Goal: Transaction & Acquisition: Purchase product/service

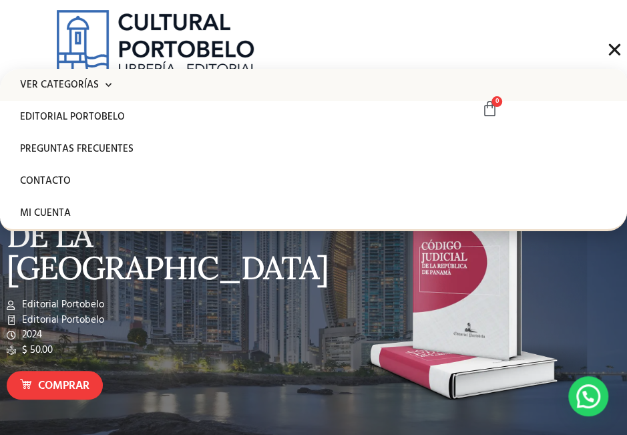
click at [102, 84] on span at bounding box center [105, 85] width 13 height 21
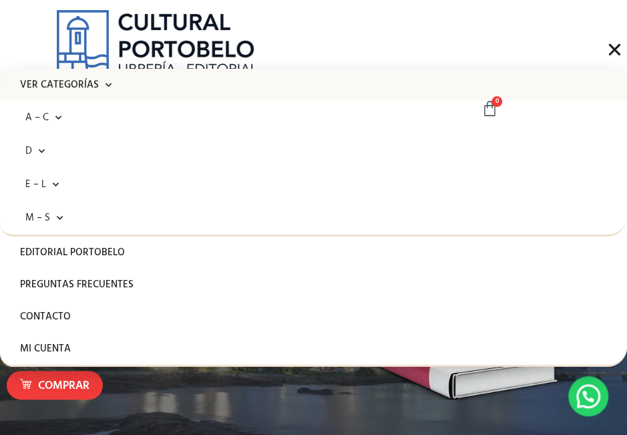
click at [102, 85] on span at bounding box center [105, 85] width 13 height 21
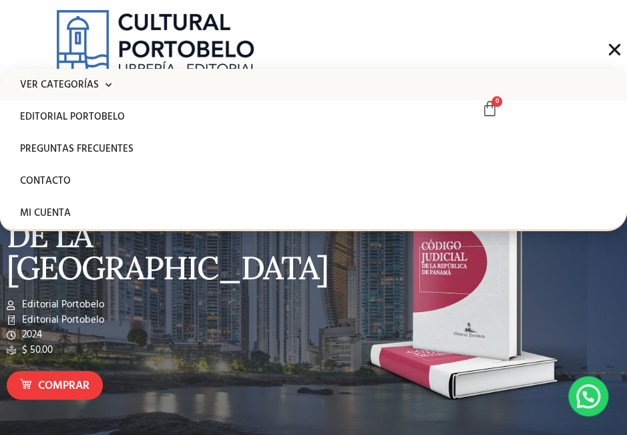
click at [102, 83] on span at bounding box center [105, 85] width 13 height 21
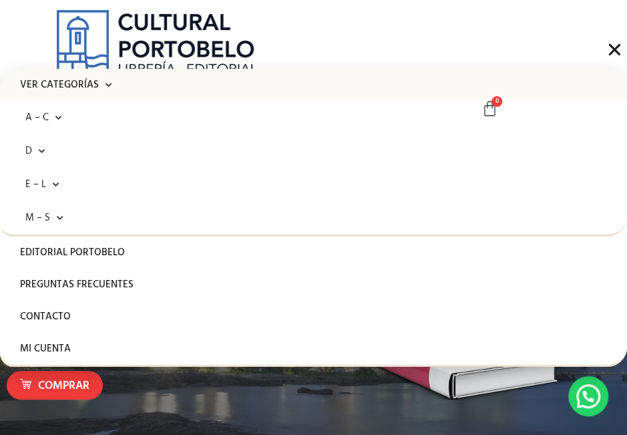
click at [102, 83] on span at bounding box center [105, 85] width 13 height 21
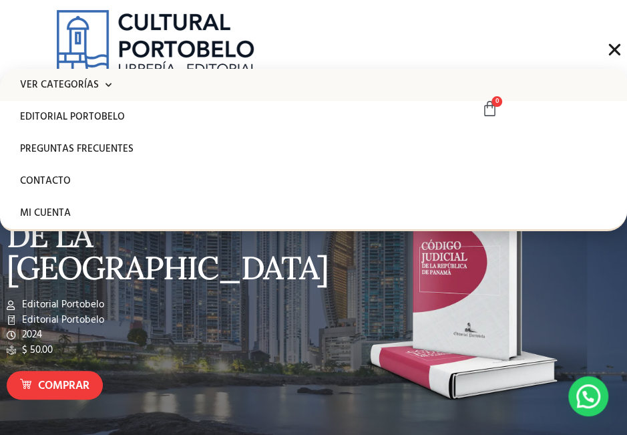
click at [101, 83] on span at bounding box center [105, 85] width 13 height 21
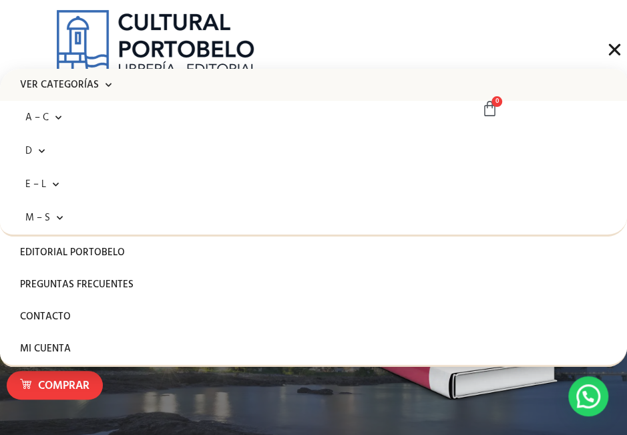
click at [101, 83] on span at bounding box center [105, 85] width 13 height 21
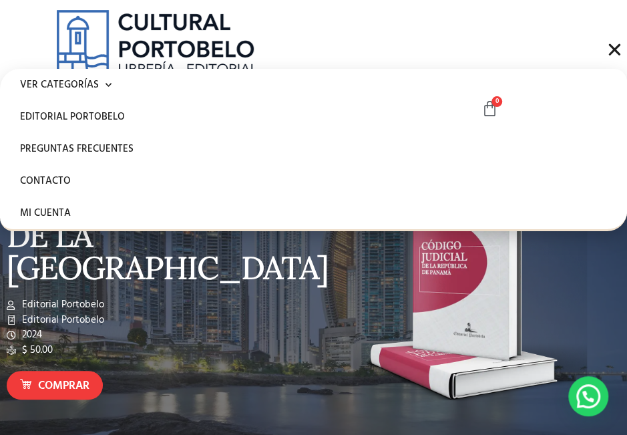
click at [602, 51] on div "Menu" at bounding box center [614, 49] width 25 height 25
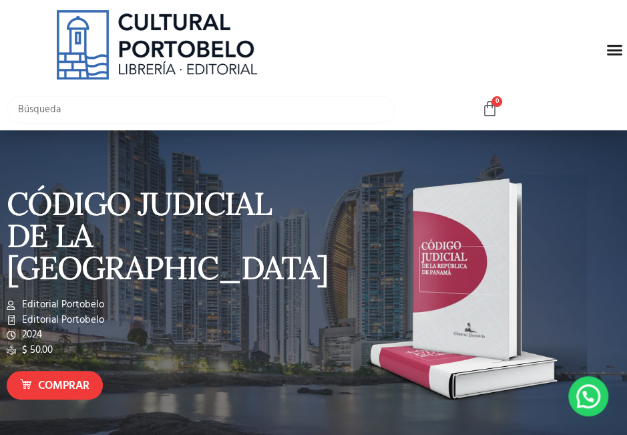
click at [108, 110] on input "text" at bounding box center [201, 109] width 388 height 27
click at [144, 94] on div "medidas cautelares Curso de Derecho del Trabajo - Volumen IV - Derecho Procesal…" at bounding box center [235, 109] width 470 height 41
click at [131, 132] on div at bounding box center [313, 283] width 627 height 307
click at [127, 113] on input "medidas cautelares" at bounding box center [201, 109] width 388 height 27
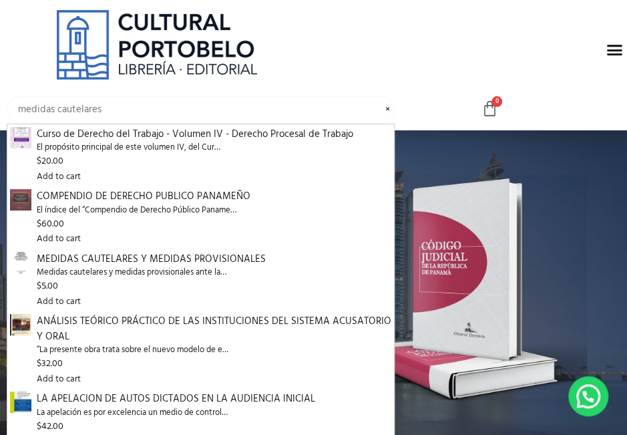
click at [127, 113] on input "medidas cautelares" at bounding box center [201, 109] width 388 height 27
type input "h"
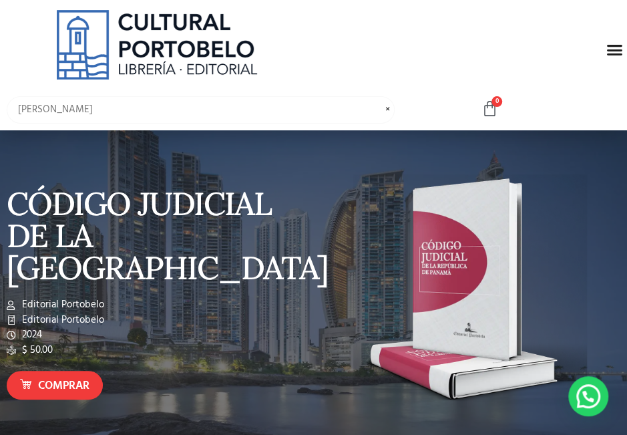
type input "jorge fábrega"
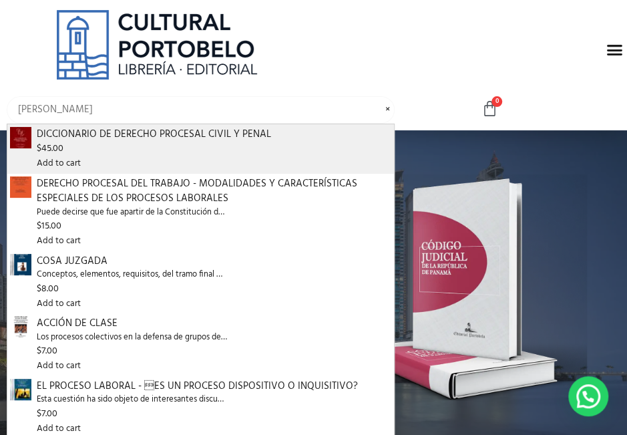
scroll to position [107, 0]
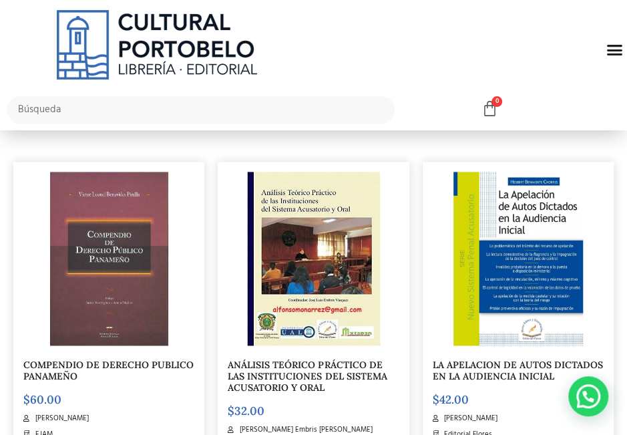
scroll to position [601, 0]
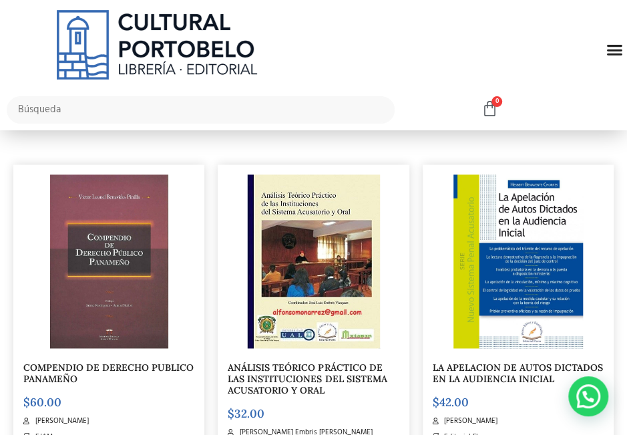
click at [610, 45] on icon "Menu Toggle" at bounding box center [614, 49] width 17 height 17
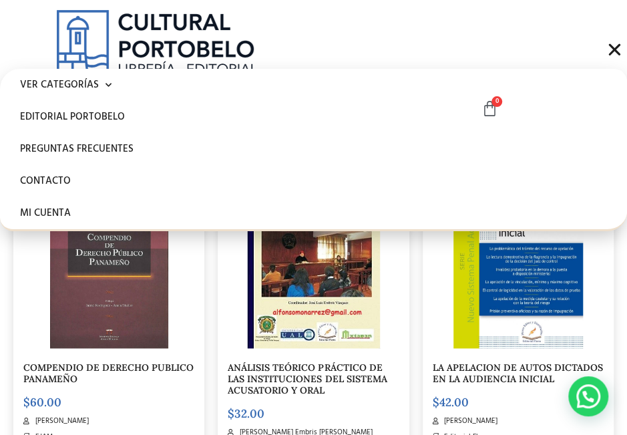
click at [283, 47] on div at bounding box center [156, 44] width 293 height 69
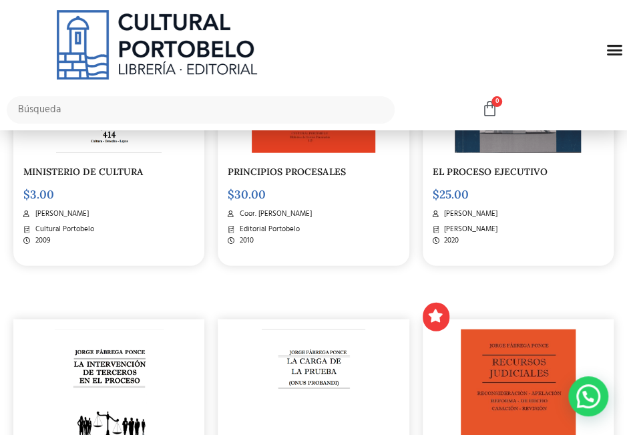
scroll to position [1202, 0]
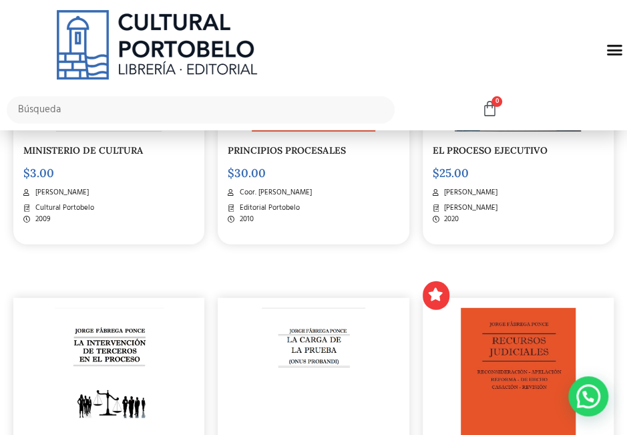
click at [430, 293] on icon at bounding box center [435, 294] width 13 height 13
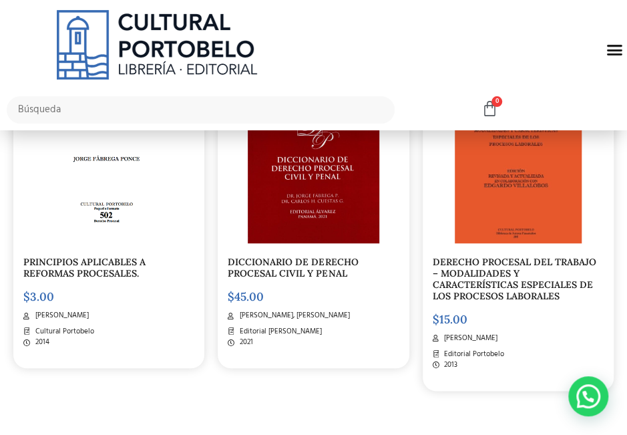
scroll to position [334, 0]
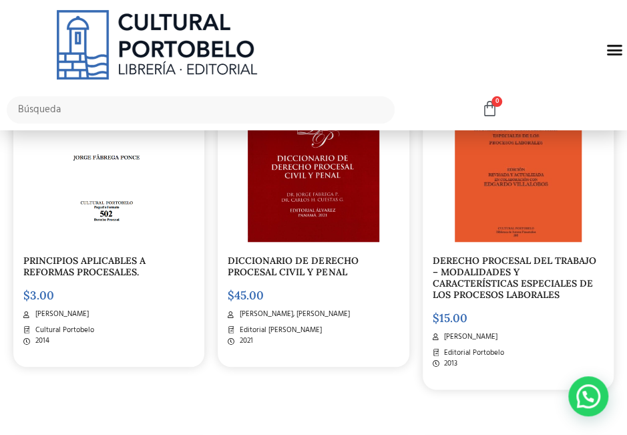
click at [127, 273] on link "PRINCIPIOS APLICABLES A REFORMAS PROCESALES." at bounding box center [84, 265] width 122 height 23
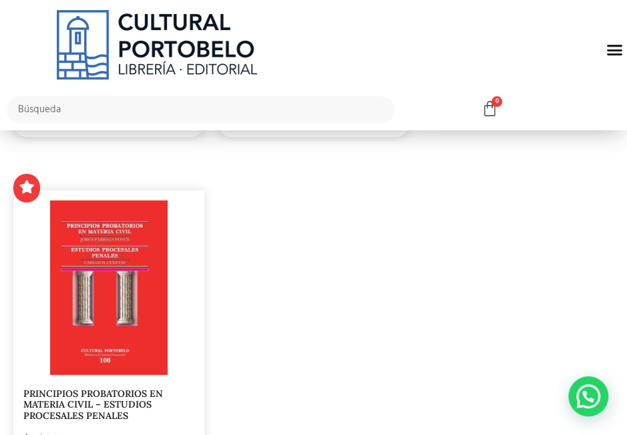
scroll to position [1736, 0]
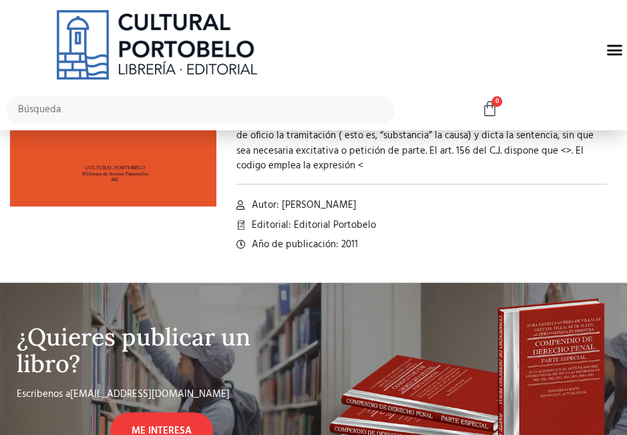
scroll to position [67, 0]
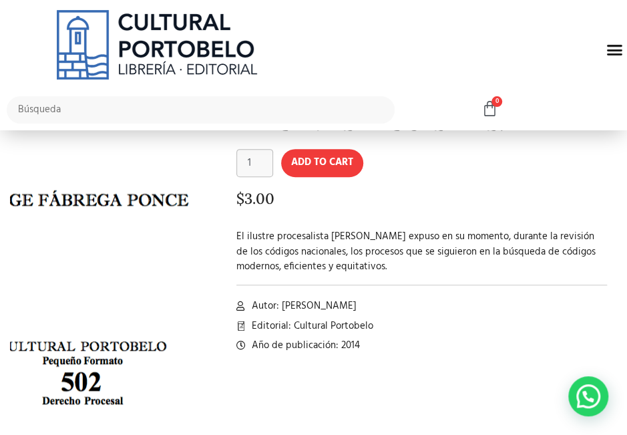
scroll to position [67, 0]
